Goal: Transaction & Acquisition: Purchase product/service

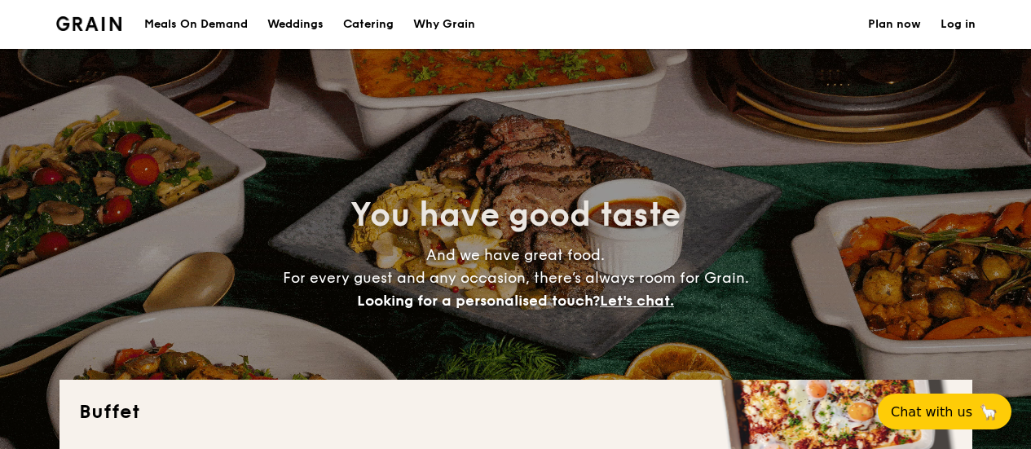
select select
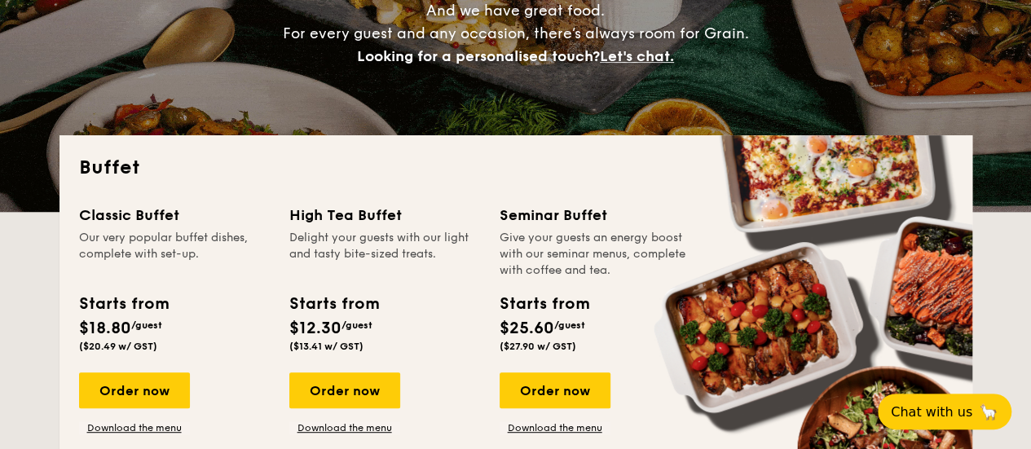
scroll to position [326, 0]
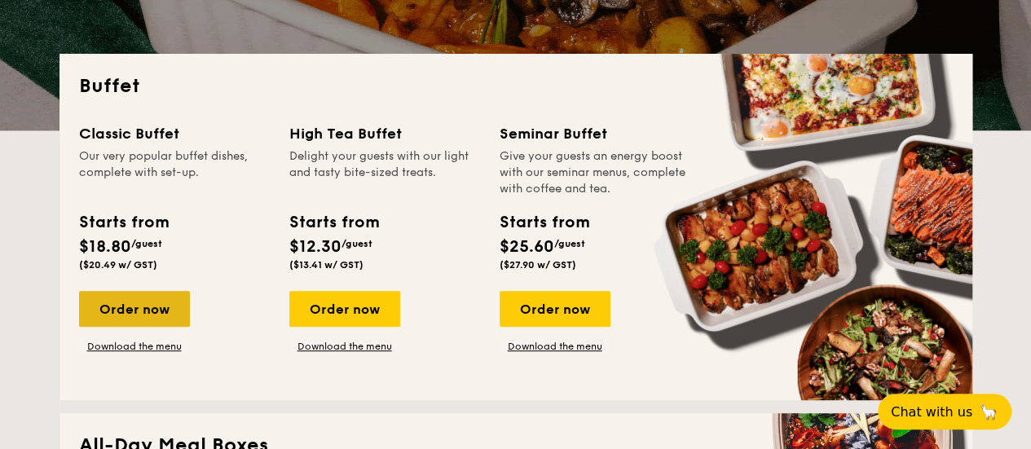
click at [132, 304] on div "Order now" at bounding box center [134, 309] width 111 height 36
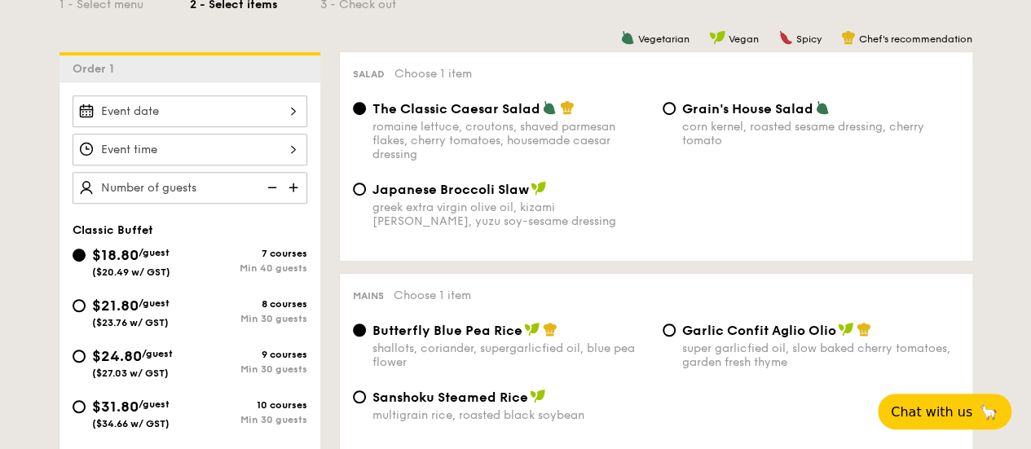
scroll to position [489, 0]
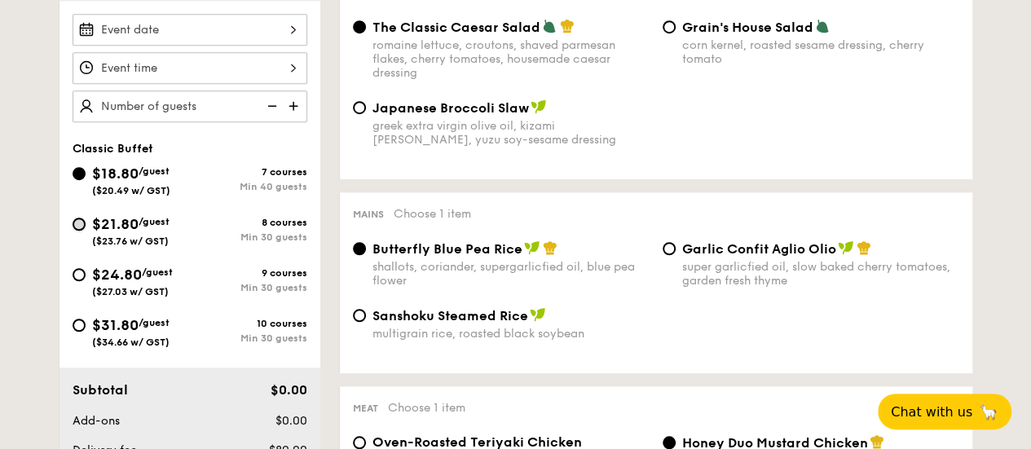
click at [80, 222] on input "$21.80 /guest ($23.76 w/ GST) 8 courses Min 30 guests" at bounding box center [79, 224] width 13 height 13
radio input "true"
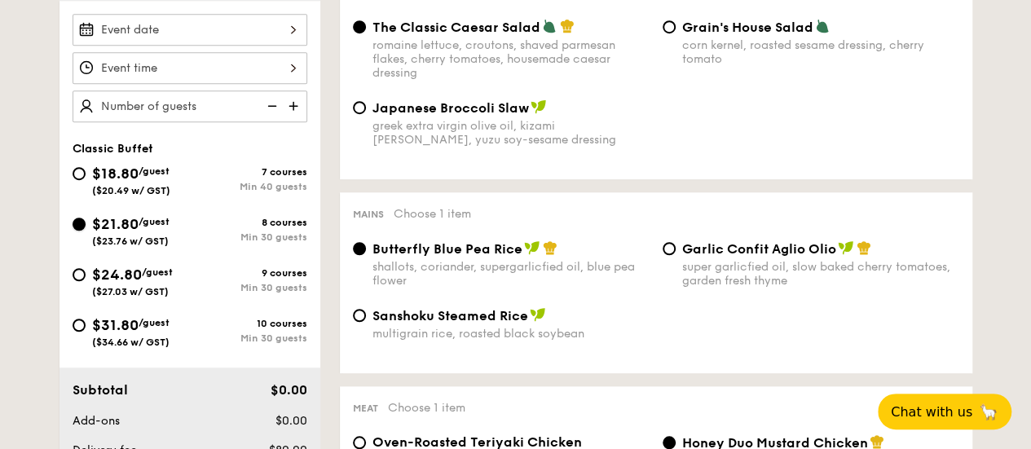
radio input "true"
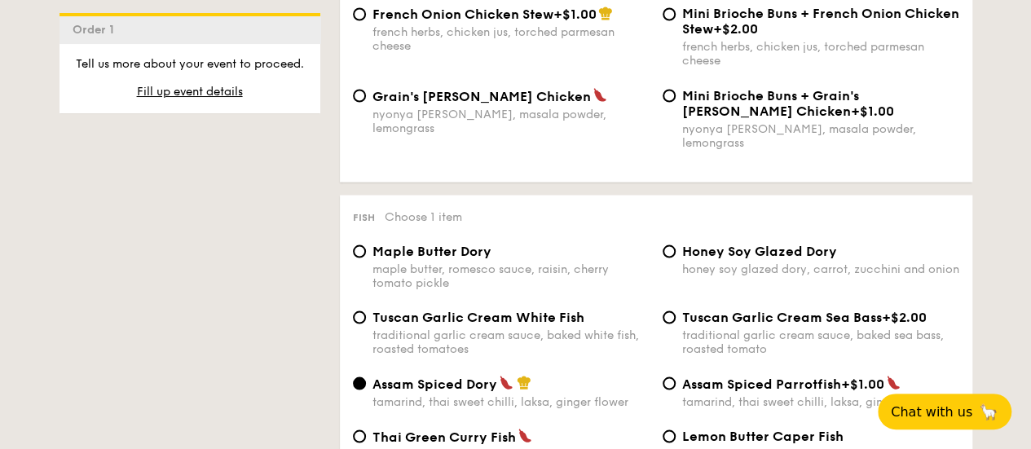
scroll to position [1630, 0]
